Goal: Transaction & Acquisition: Purchase product/service

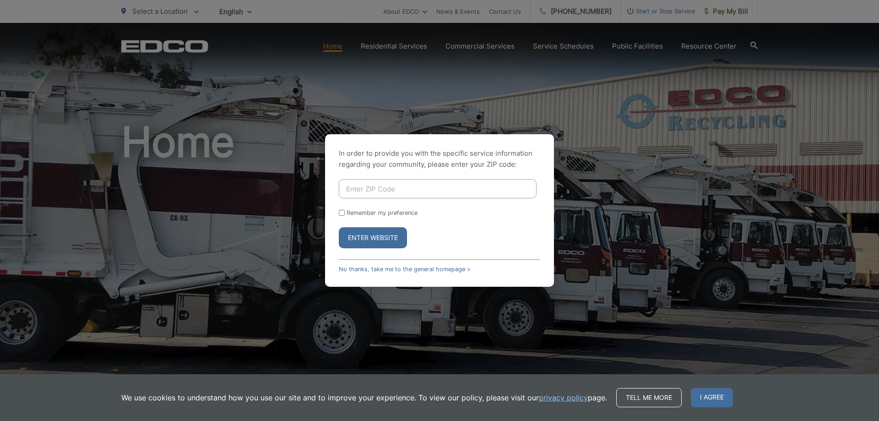
click at [416, 193] on input "Enter ZIP Code" at bounding box center [438, 188] width 198 height 19
type input "90713"
click at [345, 213] on div "Remember my preference" at bounding box center [439, 212] width 201 height 7
click at [341, 212] on input "Remember my preference" at bounding box center [342, 213] width 6 height 6
checkbox input "true"
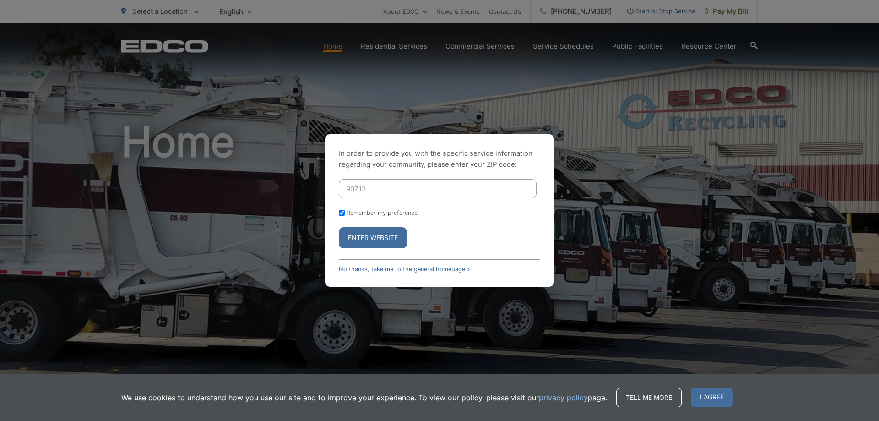
click at [378, 239] on button "Enter Website" at bounding box center [373, 237] width 68 height 21
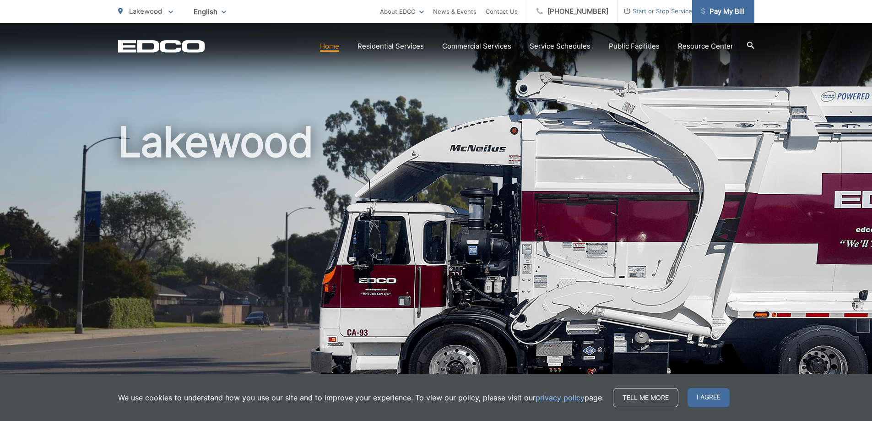
click at [723, 13] on span "Pay My Bill" at bounding box center [722, 11] width 43 height 11
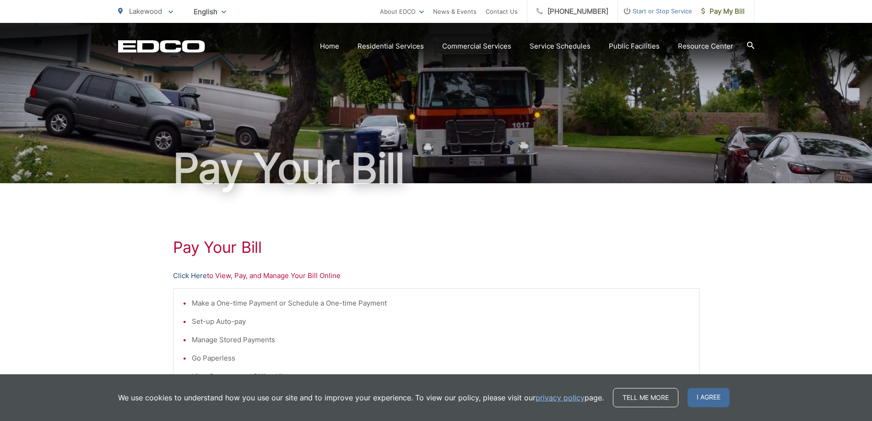
click at [195, 275] on link "Click Here" at bounding box center [190, 275] width 34 height 11
